Goal: Check status: Check status

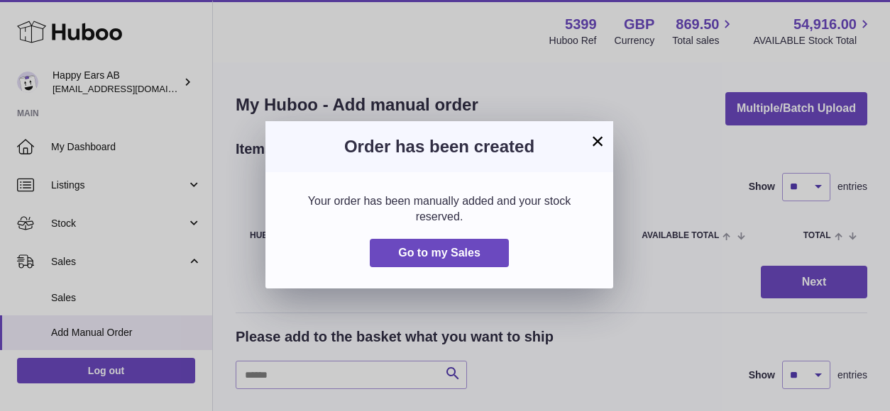
click at [431, 240] on button "Go to my Sales" at bounding box center [439, 253] width 139 height 29
click at [406, 258] on span "Go to my Sales" at bounding box center [439, 253] width 82 height 12
click at [393, 252] on button "Go to my Sales" at bounding box center [439, 253] width 139 height 29
click at [424, 239] on button "Go to my Sales" at bounding box center [439, 253] width 139 height 29
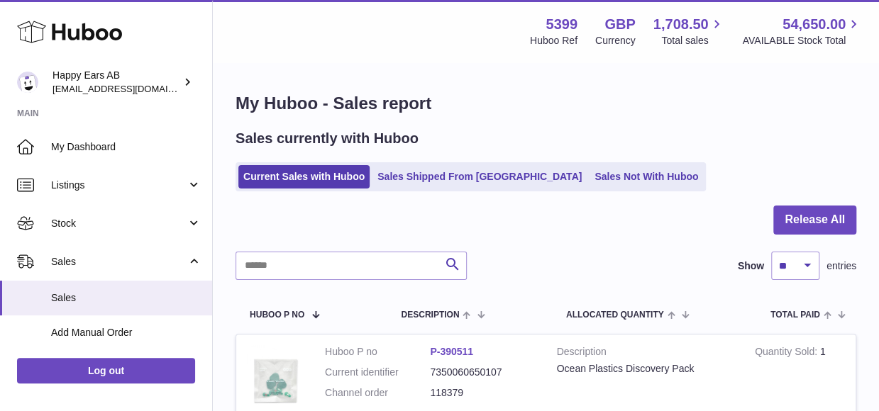
click at [407, 164] on ul "Current Sales with Huboo Sales Shipped From [GEOGRAPHIC_DATA] Sales Not With Hu…" at bounding box center [471, 176] width 470 height 29
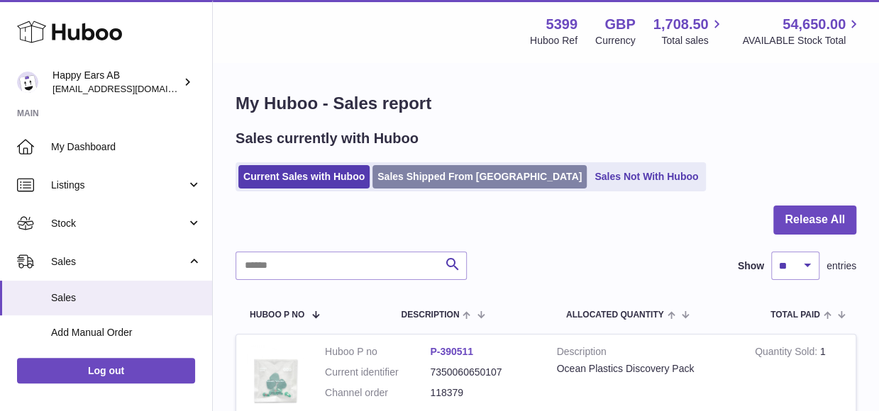
click at [399, 179] on link "Sales Shipped From [GEOGRAPHIC_DATA]" at bounding box center [479, 176] width 214 height 23
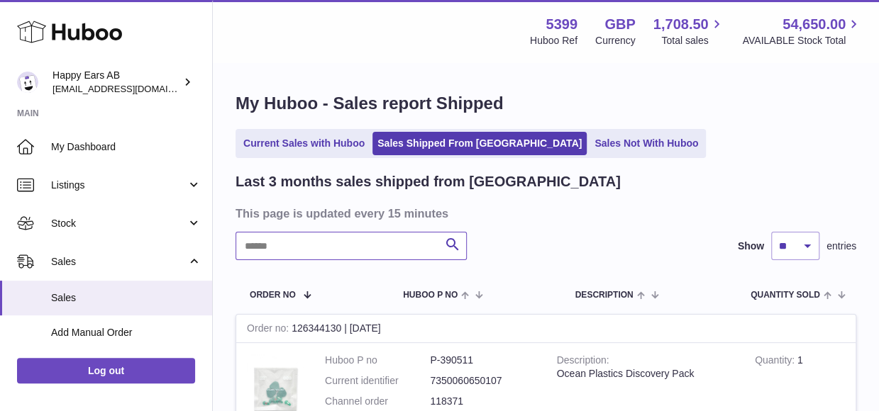
click at [375, 243] on input "text" at bounding box center [351, 246] width 231 height 28
paste input "******"
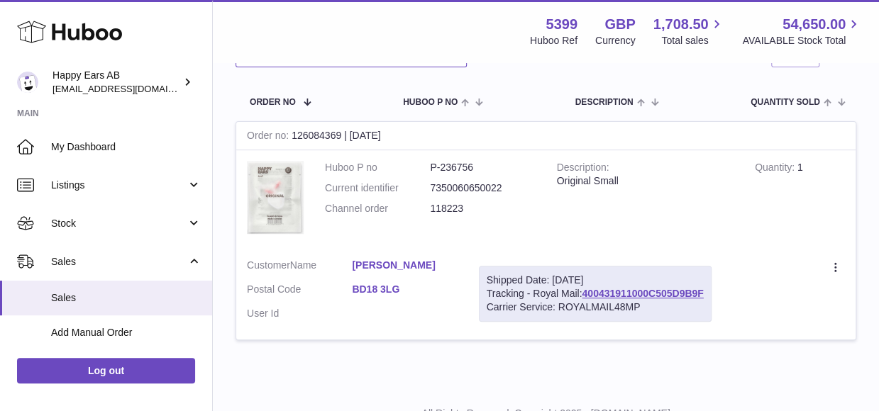
scroll to position [213, 0]
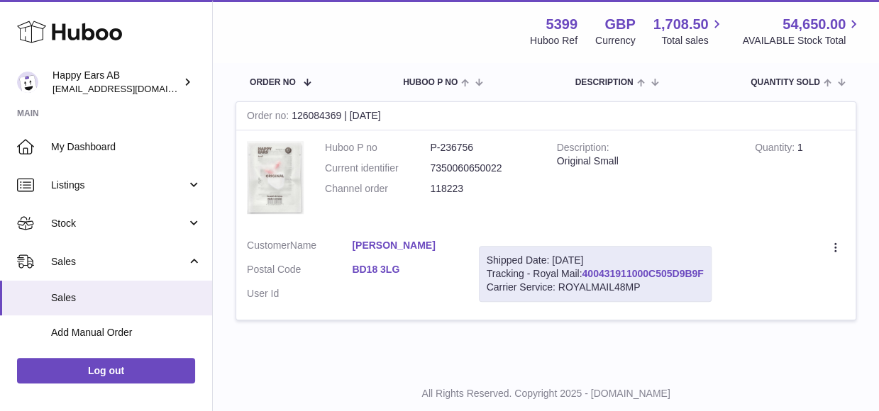
type input "******"
click at [663, 273] on link "400431911000C505D9B9F" at bounding box center [642, 273] width 121 height 11
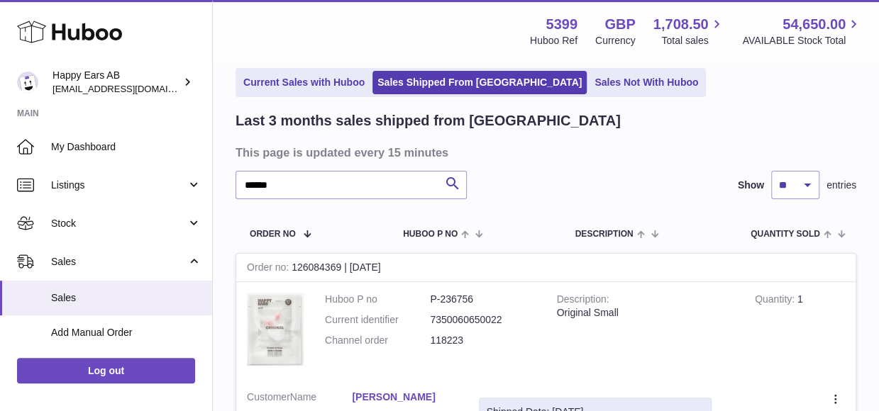
scroll to position [0, 0]
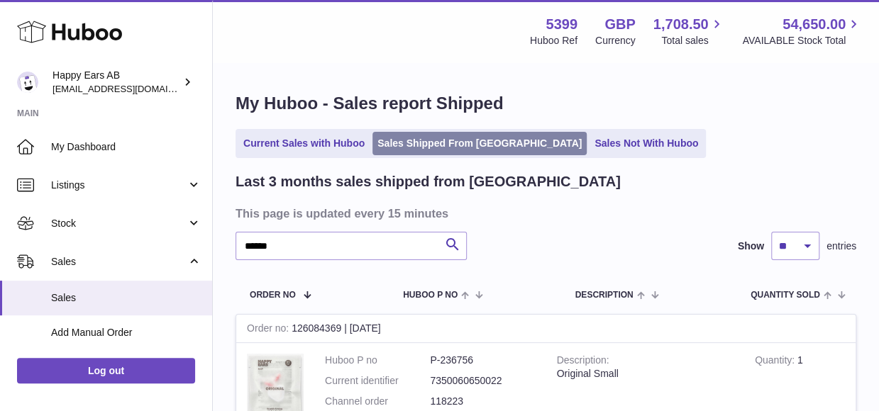
click at [437, 145] on link "Sales Shipped From [GEOGRAPHIC_DATA]" at bounding box center [479, 143] width 214 height 23
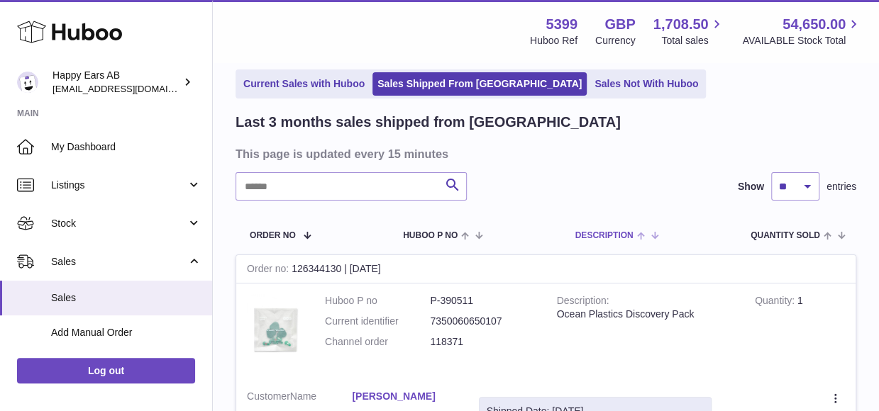
scroll to position [142, 0]
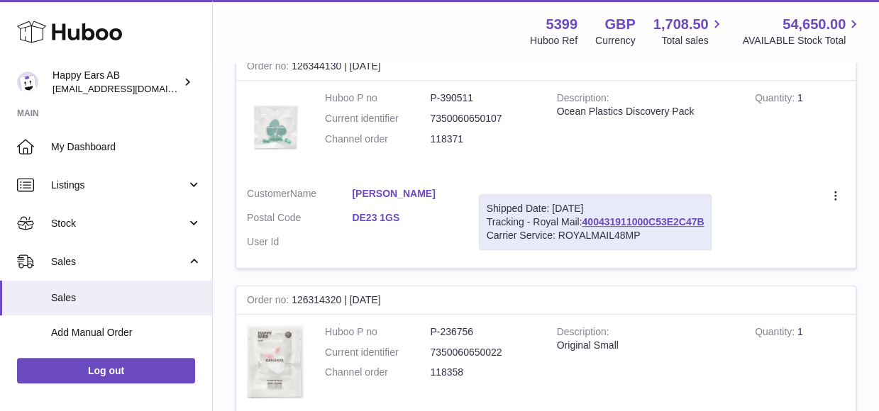
scroll to position [0, 0]
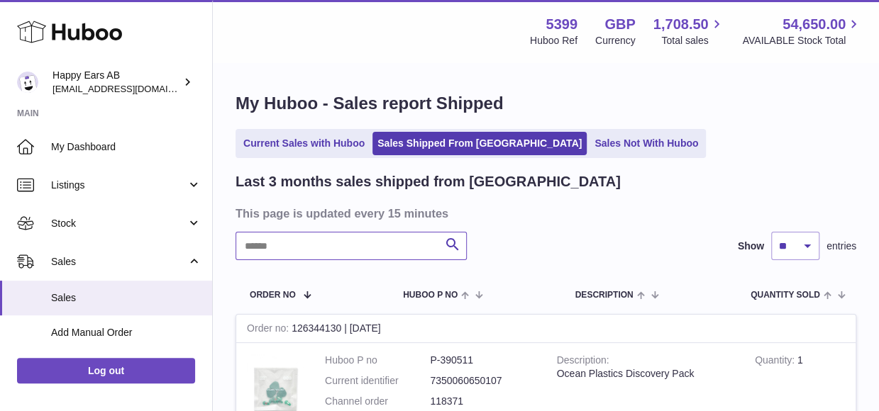
click at [333, 245] on input "text" at bounding box center [351, 246] width 231 height 28
paste input "******"
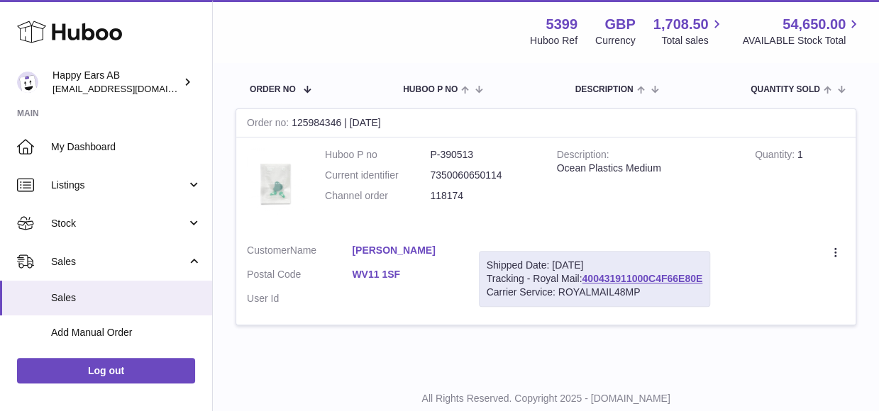
scroll to position [248, 0]
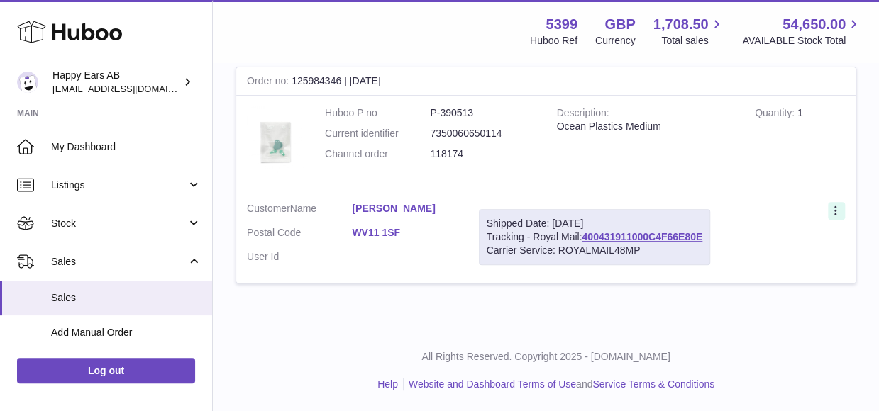
type input "******"
click at [836, 212] on icon at bounding box center [837, 212] width 16 height 14
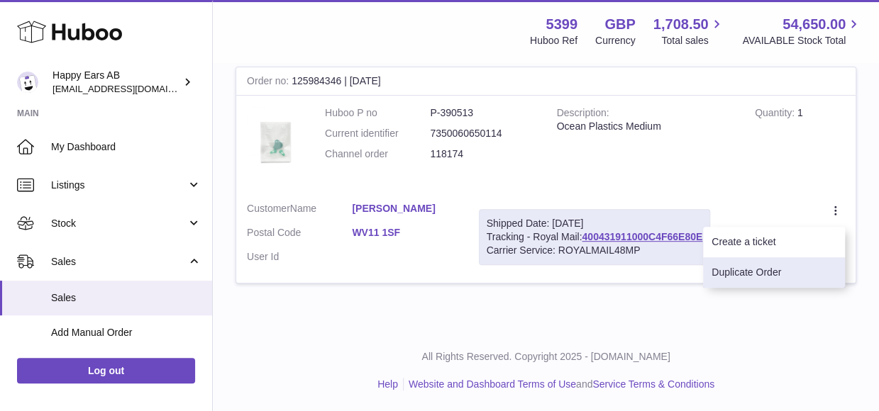
click at [766, 265] on li "Duplicate Order" at bounding box center [774, 273] width 142 height 31
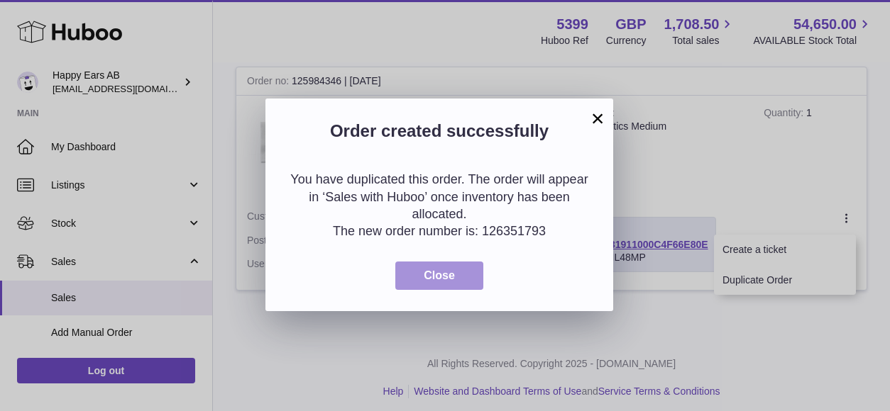
click at [421, 286] on button "Close" at bounding box center [439, 276] width 88 height 29
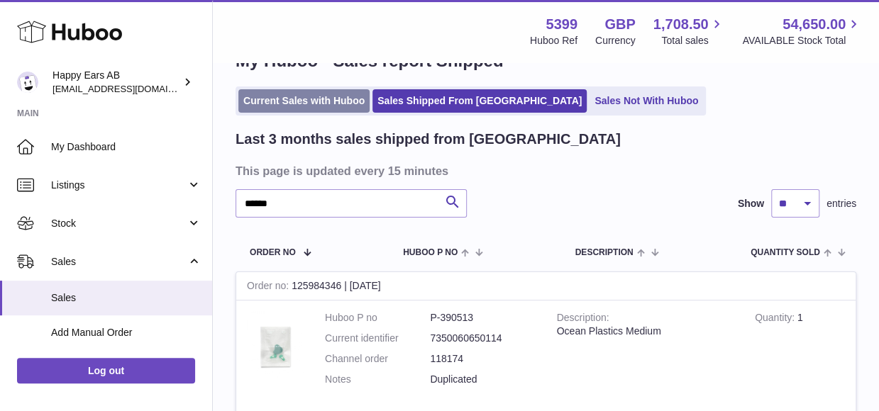
scroll to position [0, 0]
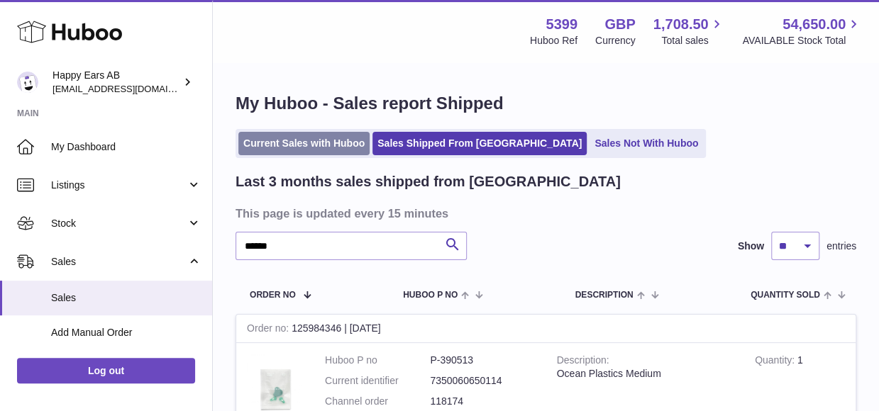
click at [326, 143] on link "Current Sales with Huboo" at bounding box center [303, 143] width 131 height 23
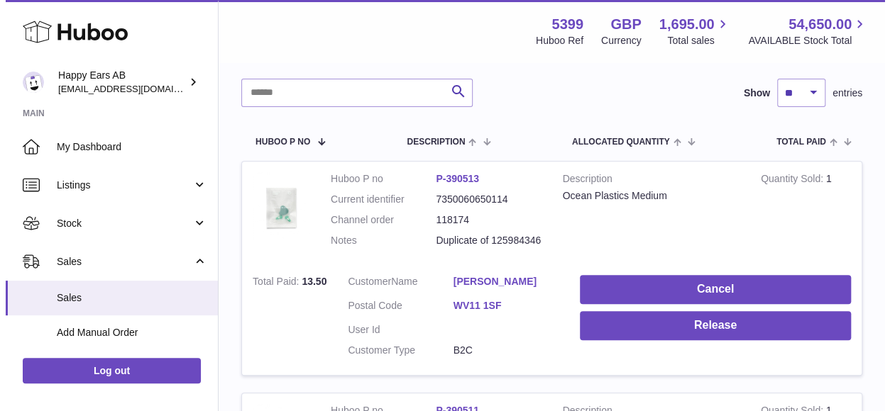
scroll to position [213, 0]
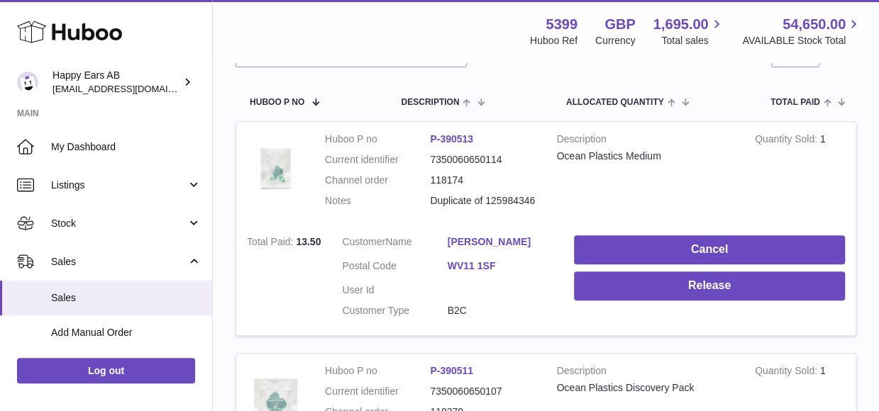
click at [494, 244] on link "[PERSON_NAME]" at bounding box center [500, 242] width 105 height 13
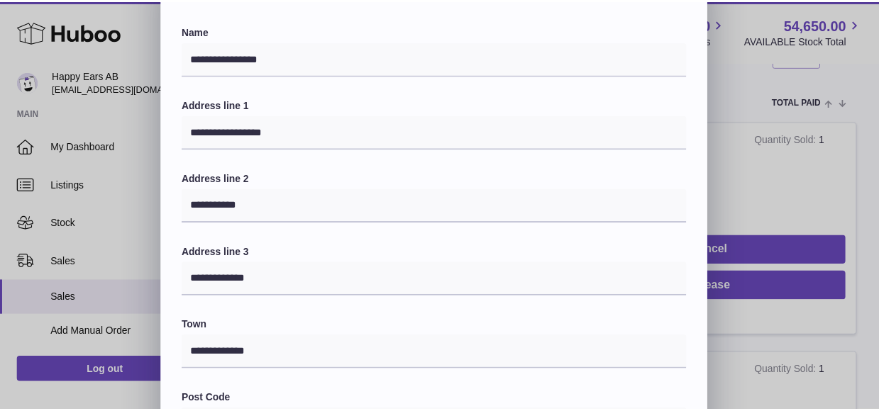
scroll to position [0, 0]
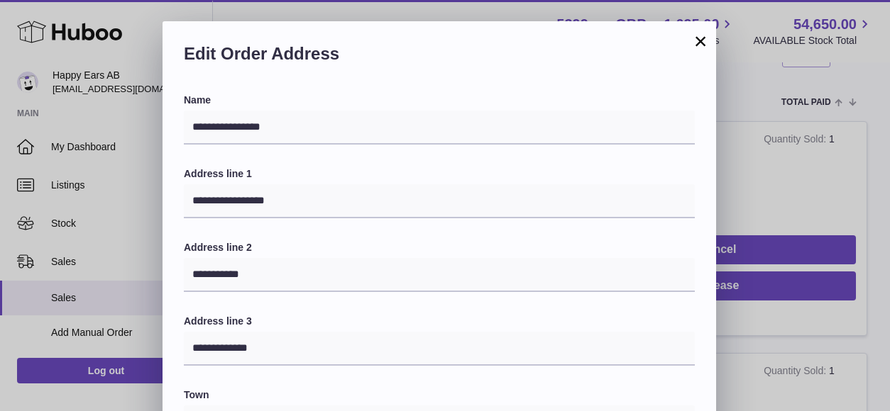
click at [694, 39] on button "×" at bounding box center [700, 41] width 17 height 17
